Goal: Transaction & Acquisition: Book appointment/travel/reservation

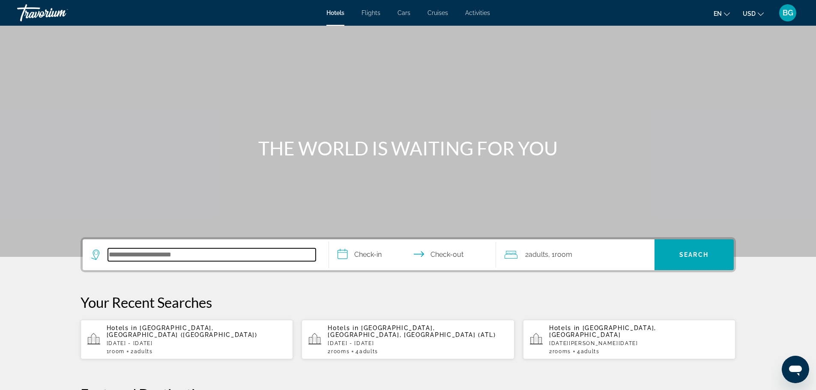
click at [128, 256] on input "Search hotel destination" at bounding box center [212, 255] width 208 height 13
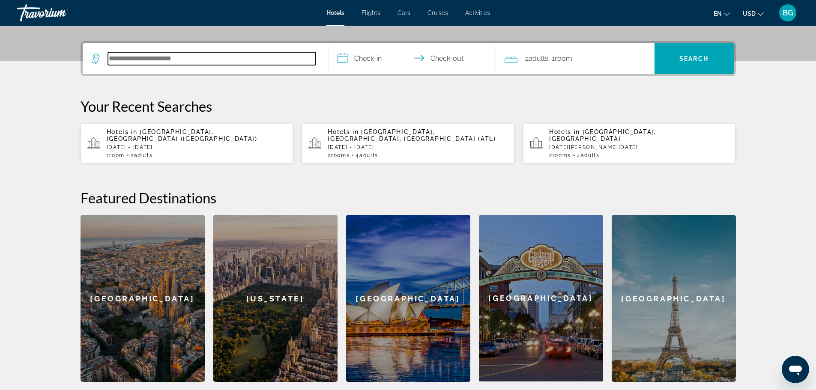
scroll to position [210, 0]
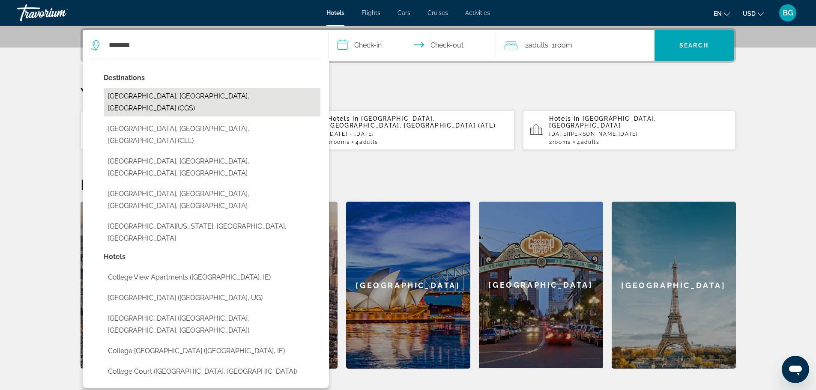
click at [186, 96] on button "[GEOGRAPHIC_DATA], [GEOGRAPHIC_DATA], [GEOGRAPHIC_DATA] (CGS)" at bounding box center [212, 102] width 217 height 28
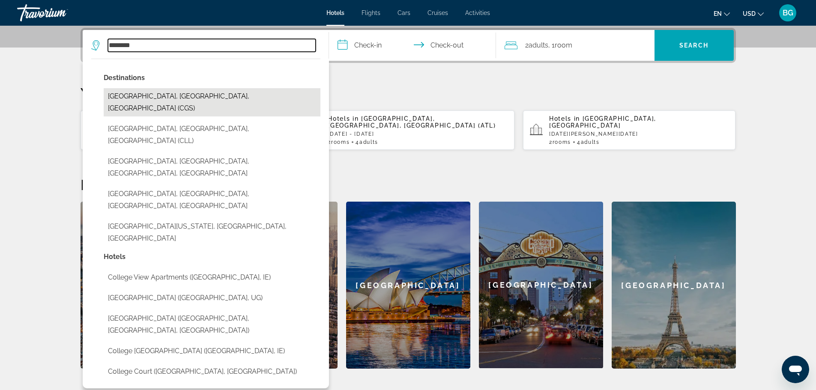
type input "**********"
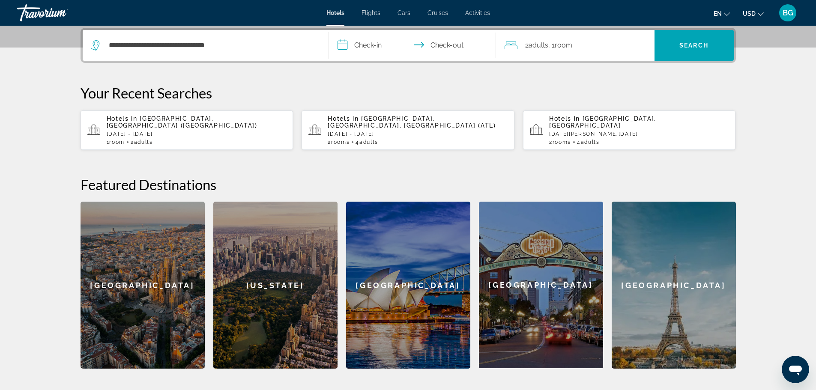
click at [365, 45] on input "**********" at bounding box center [414, 46] width 171 height 33
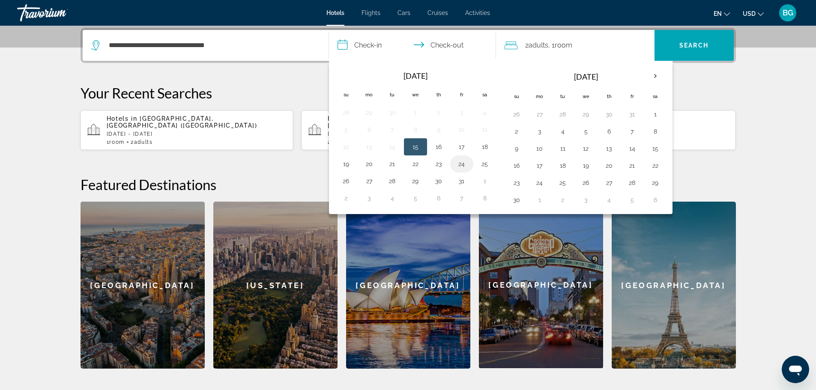
click at [463, 165] on button "24" at bounding box center [462, 164] width 14 height 12
click at [485, 163] on button "25" at bounding box center [485, 164] width 14 height 12
type input "**********"
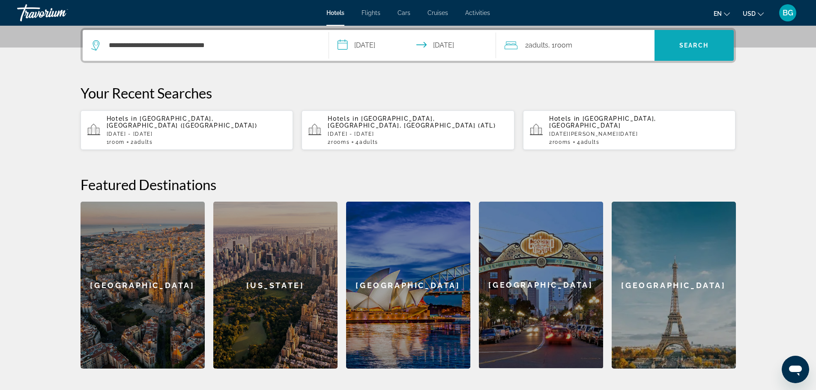
click at [689, 51] on span "Search" at bounding box center [694, 45] width 79 height 21
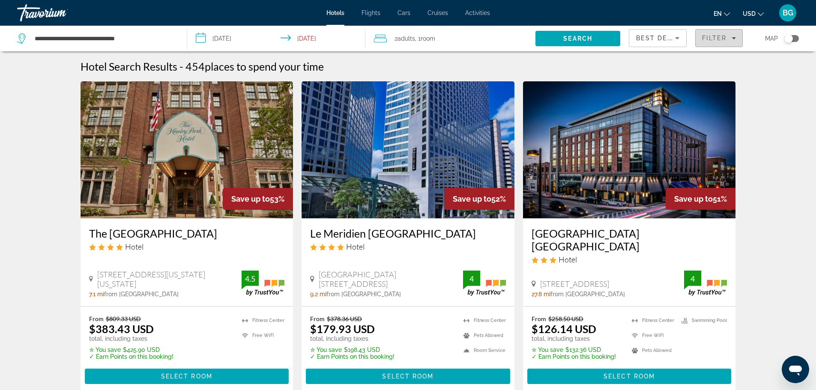
click at [736, 39] on icon "Filters" at bounding box center [734, 38] width 4 height 4
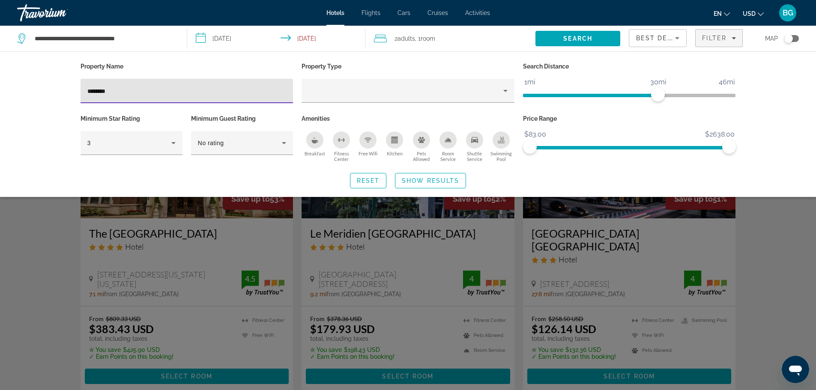
type input "********"
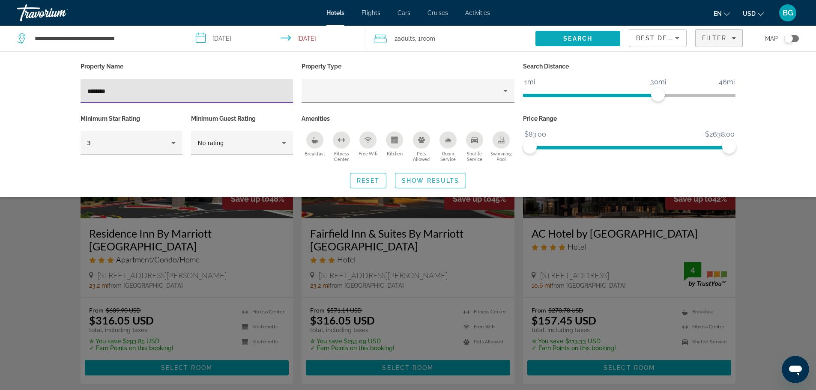
click at [581, 39] on span "Search" at bounding box center [577, 38] width 29 height 7
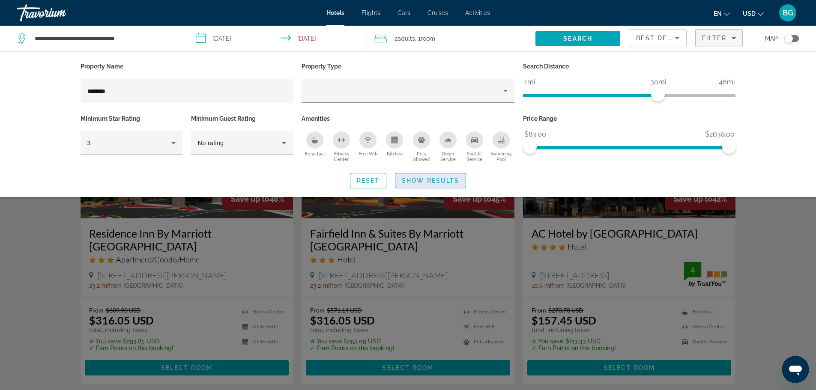
click at [444, 182] on span "Show Results" at bounding box center [430, 180] width 57 height 7
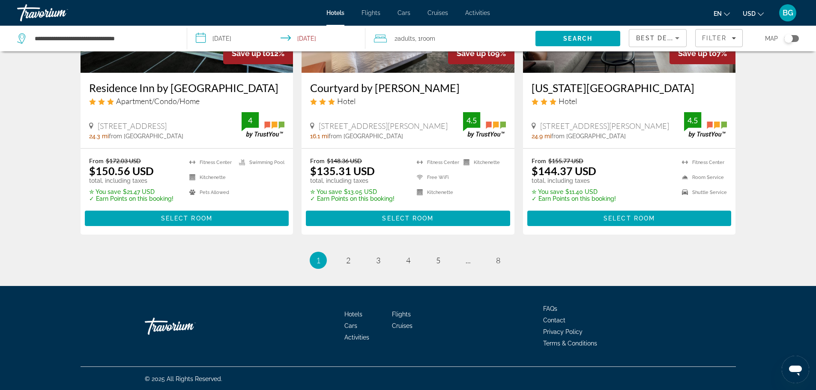
scroll to position [1133, 0]
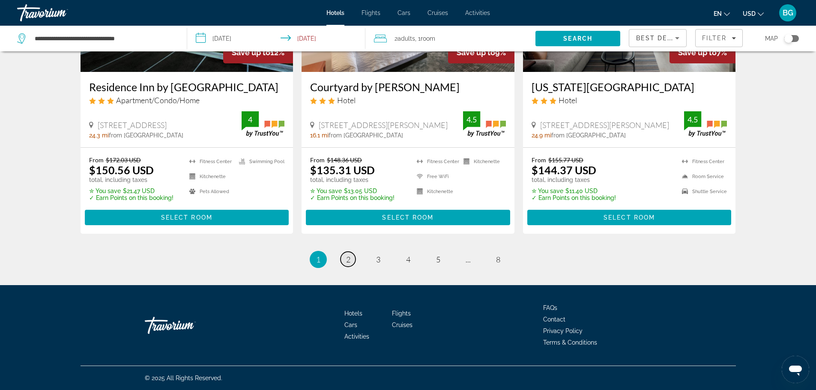
click at [350, 264] on span "2" at bounding box center [348, 259] width 4 height 9
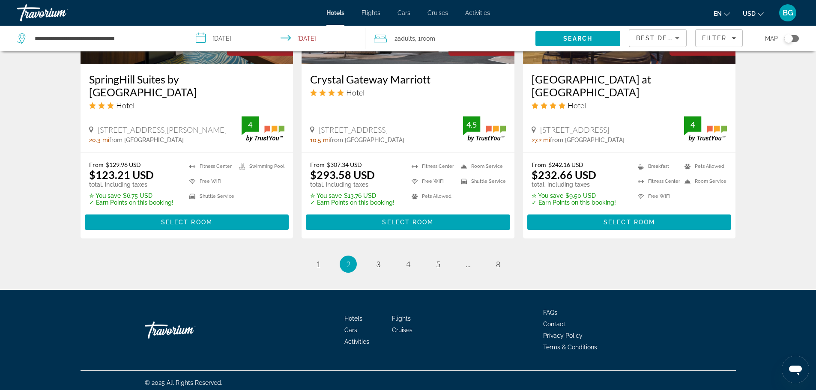
scroll to position [1146, 0]
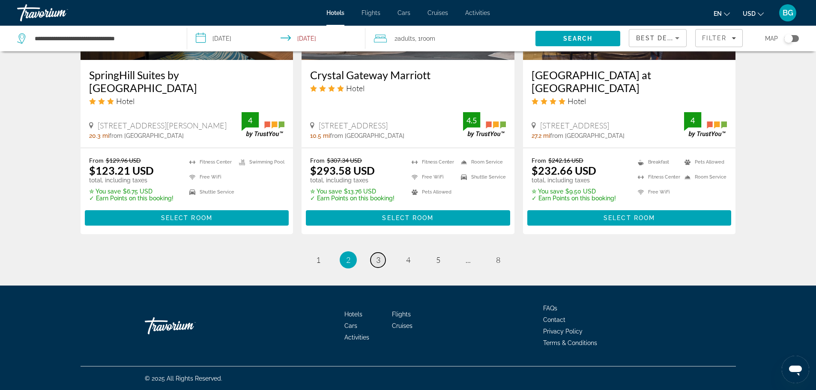
click at [378, 261] on span "3" at bounding box center [378, 259] width 4 height 9
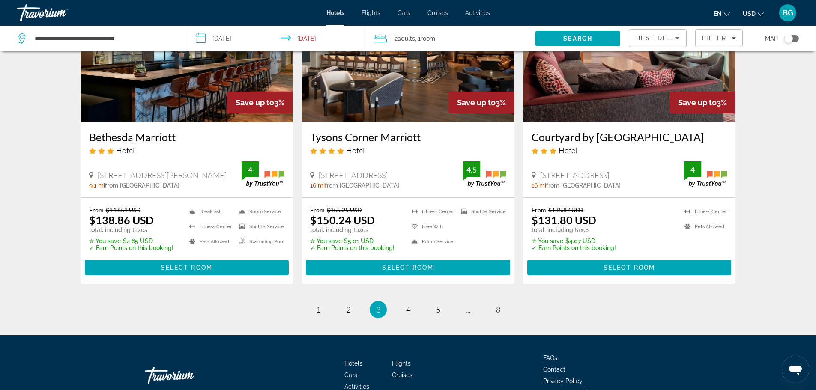
scroll to position [1114, 0]
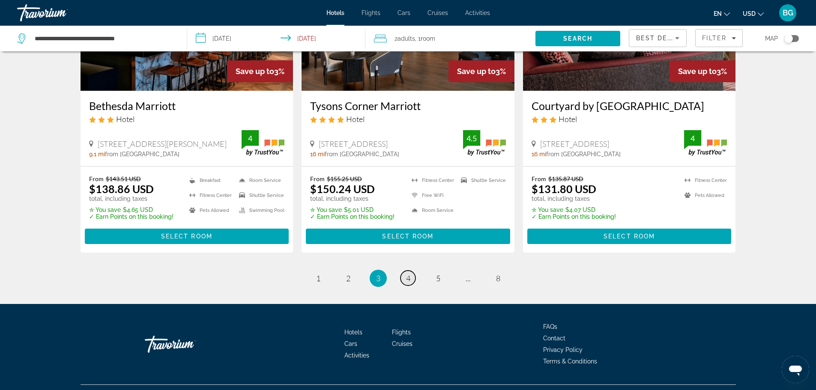
click at [410, 282] on span "4" at bounding box center [408, 278] width 4 height 9
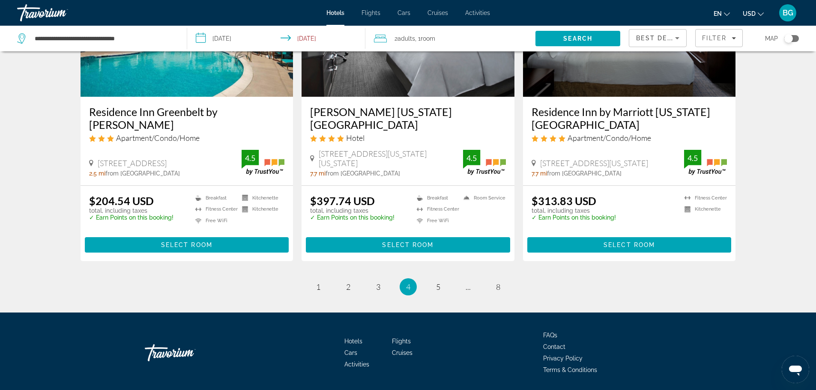
scroll to position [1135, 0]
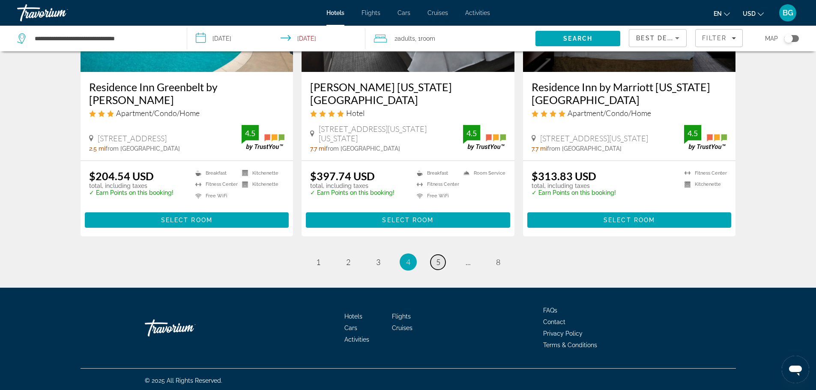
click at [436, 261] on span "5" at bounding box center [438, 262] width 4 height 9
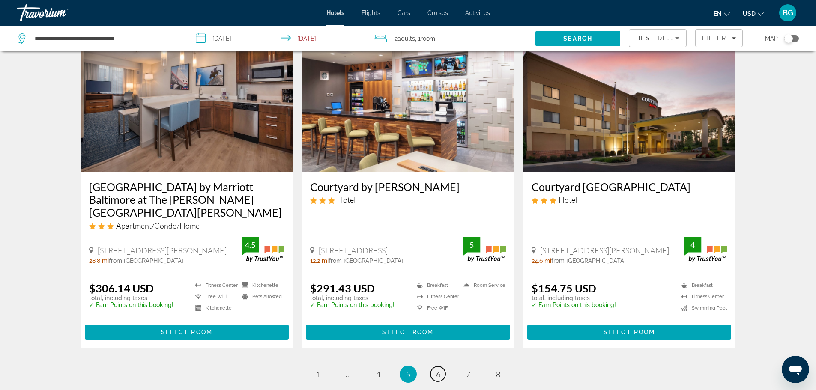
scroll to position [1028, 0]
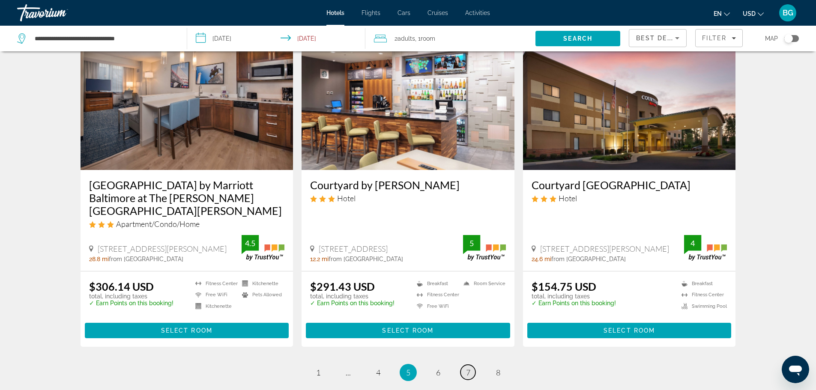
click at [468, 368] on span "7" at bounding box center [468, 372] width 4 height 9
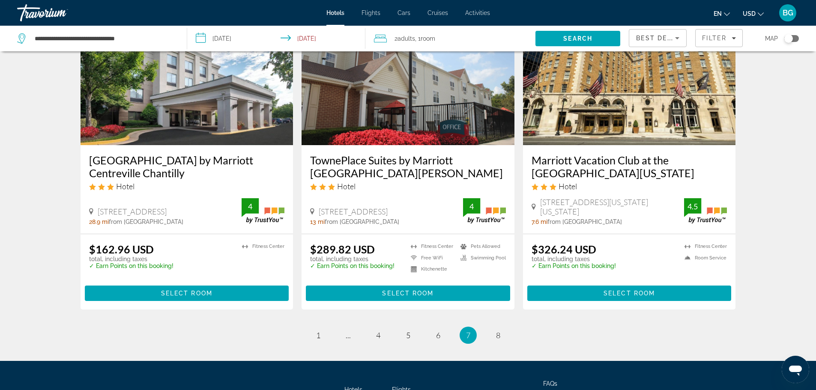
scroll to position [1028, 0]
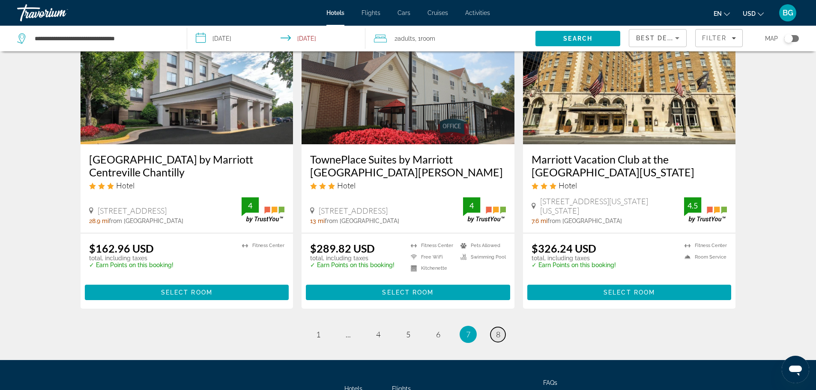
click at [497, 330] on span "8" at bounding box center [498, 334] width 4 height 9
